Goal: Find contact information: Find contact information

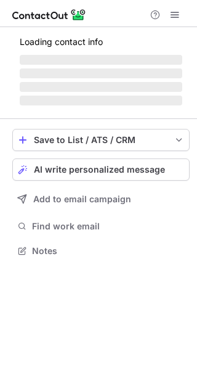
scroll to position [259, 197]
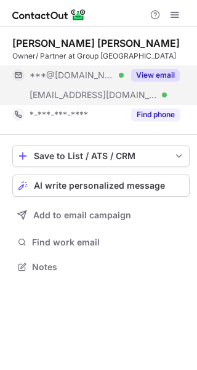
click at [159, 67] on div "View email" at bounding box center [152, 75] width 56 height 20
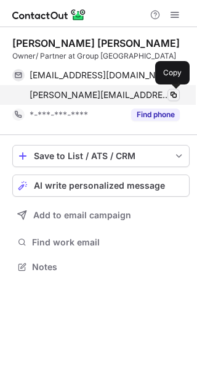
click at [170, 92] on span at bounding box center [174, 95] width 10 height 10
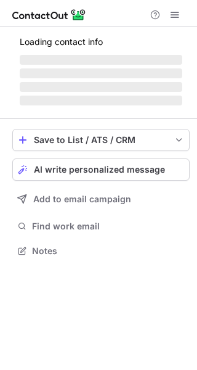
scroll to position [259, 197]
